Goal: Find contact information: Find contact information

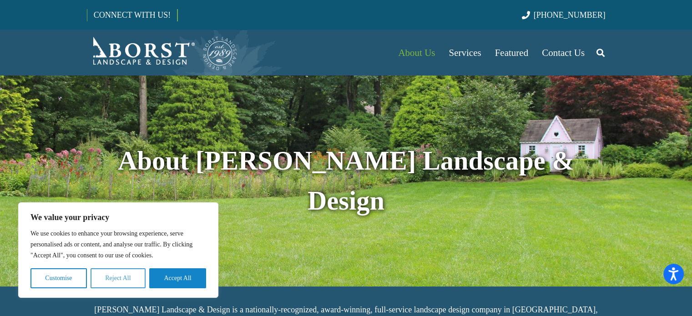
drag, startPoint x: 107, startPoint y: 281, endPoint x: 215, endPoint y: 230, distance: 119.5
click at [107, 281] on button "Reject All" at bounding box center [118, 279] width 55 height 20
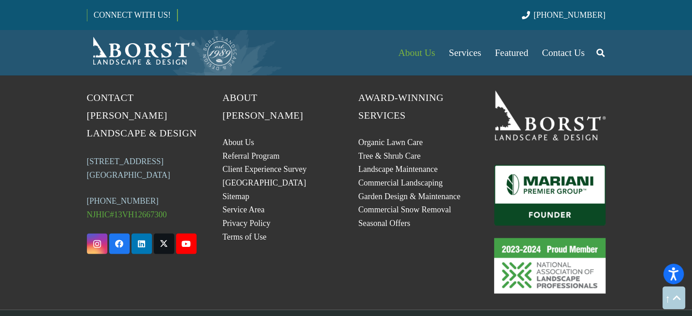
scroll to position [1630, 0]
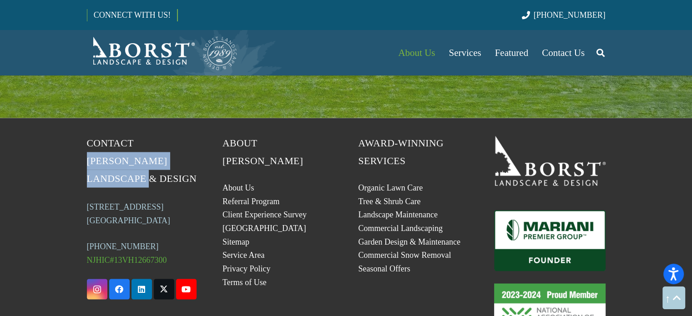
drag, startPoint x: 136, startPoint y: 103, endPoint x: 198, endPoint y: 119, distance: 64.5
click at [198, 134] on div "Contact [PERSON_NAME] Landscape & Design [STREET_ADDRESS] (201) 254-5732 NJHIC#…" at bounding box center [143, 236] width 136 height 205
copy span "[PERSON_NAME] Landscape & Design"
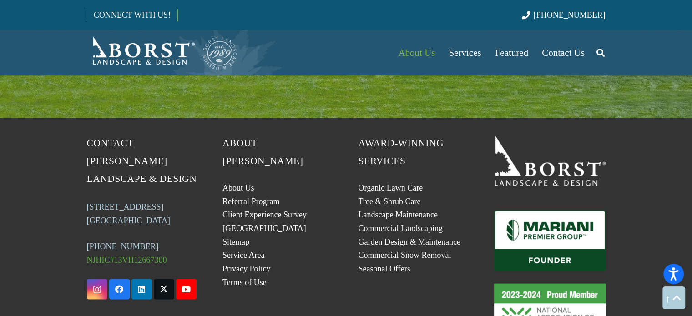
click at [323, 267] on div "About [PERSON_NAME] About Us Referral Program Client Experience Survey Plant Li…" at bounding box center [278, 236] width 136 height 205
drag, startPoint x: 155, startPoint y: 164, endPoint x: 85, endPoint y: 148, distance: 72.0
click at [85, 148] on div "Contact [PERSON_NAME] Landscape & Design [STREET_ADDRESS] (201) 254-5732 NJHIC#…" at bounding box center [143, 236] width 136 height 205
copy link "[STREET_ADDRESS]"
drag, startPoint x: 606, startPoint y: 15, endPoint x: 572, endPoint y: 18, distance: 34.7
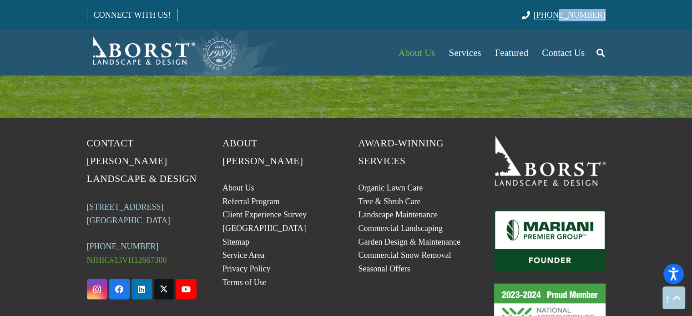
click at [572, 18] on div "CONNECT WITH US! [PHONE_NUMBER]" at bounding box center [346, 15] width 692 height 30
drag, startPoint x: 581, startPoint y: 15, endPoint x: 512, endPoint y: 22, distance: 69.6
click at [536, 22] on div "CONNECT WITH US! [PHONE_NUMBER]" at bounding box center [346, 15] width 519 height 30
